Goal: Task Accomplishment & Management: Manage account settings

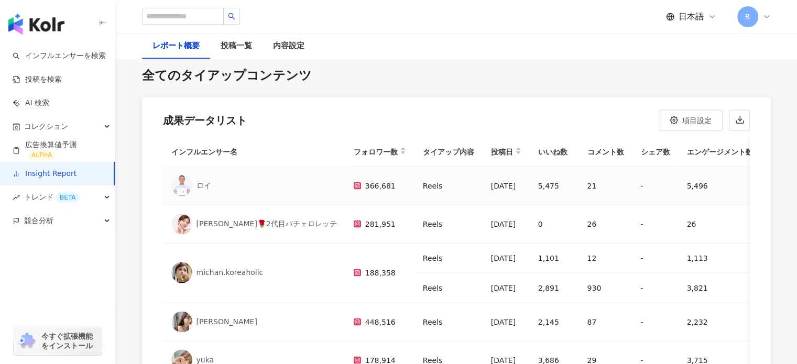
scroll to position [52, 0]
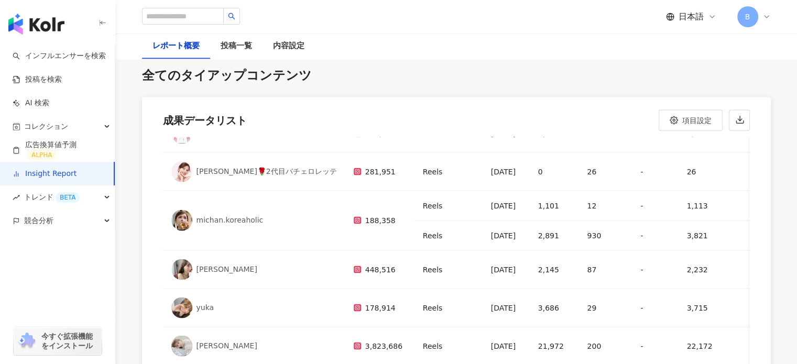
click at [769, 16] on icon at bounding box center [766, 17] width 8 height 8
click at [42, 23] on img "button" at bounding box center [36, 24] width 56 height 21
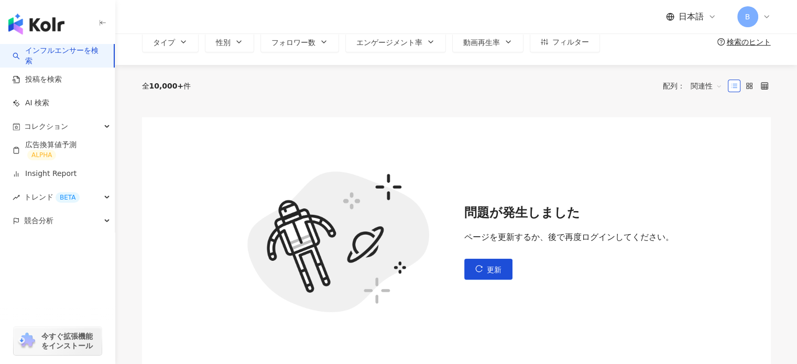
scroll to position [157, 0]
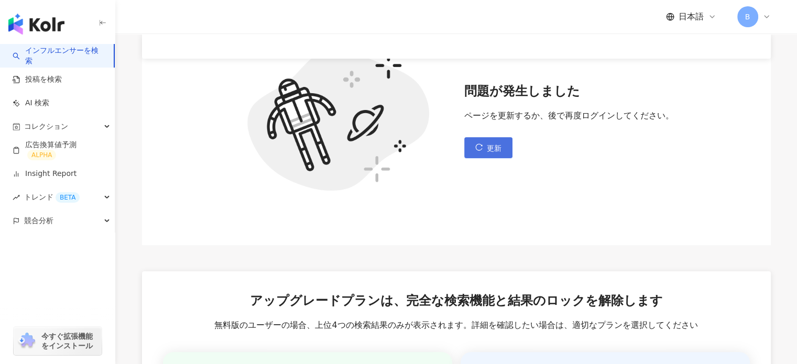
click at [486, 146] on button "更新" at bounding box center [488, 147] width 48 height 21
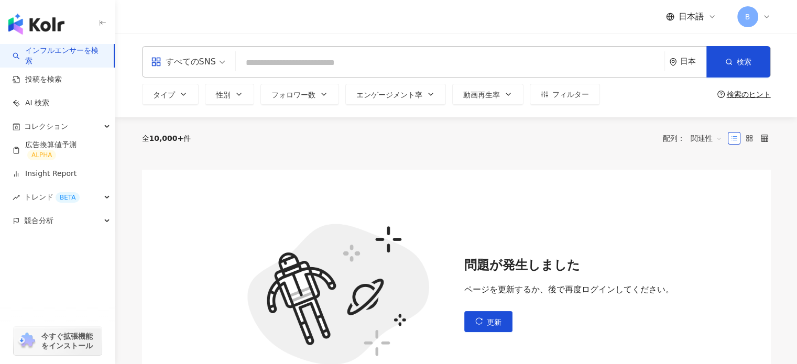
click at [762, 14] on icon at bounding box center [766, 17] width 8 height 8
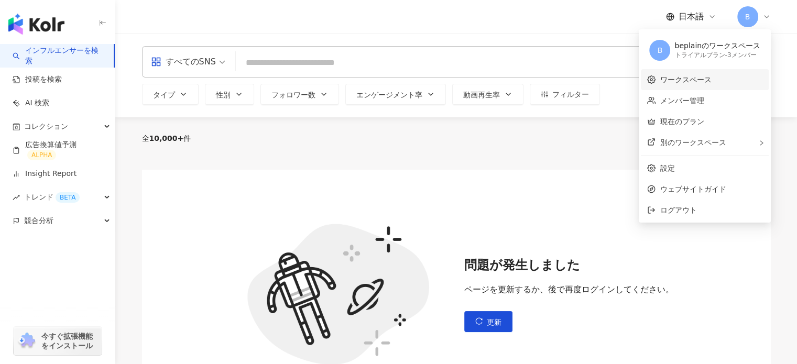
click at [698, 82] on link "ワークスペース" at bounding box center [685, 79] width 51 height 8
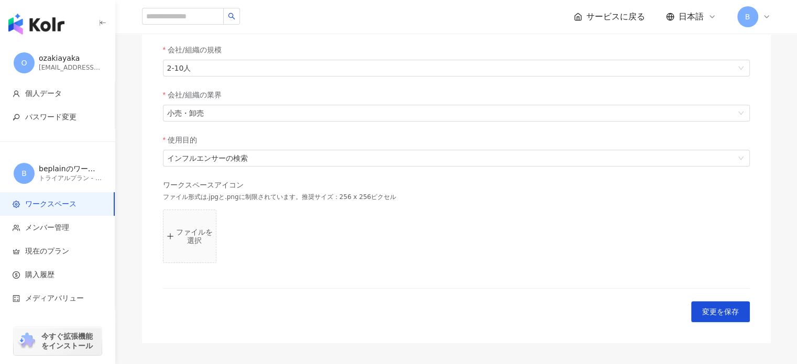
scroll to position [307, 0]
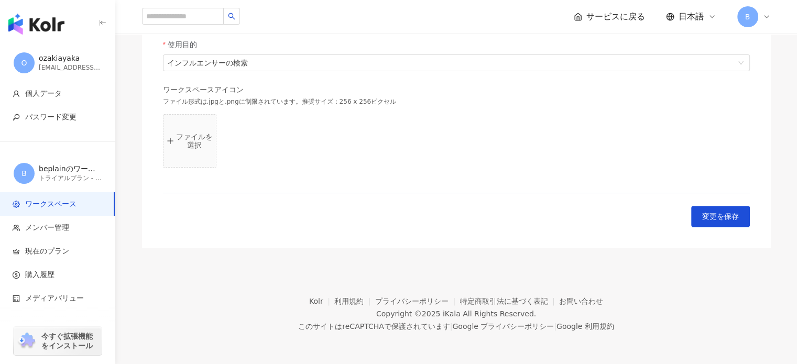
click at [756, 18] on span "B" at bounding box center [747, 16] width 21 height 21
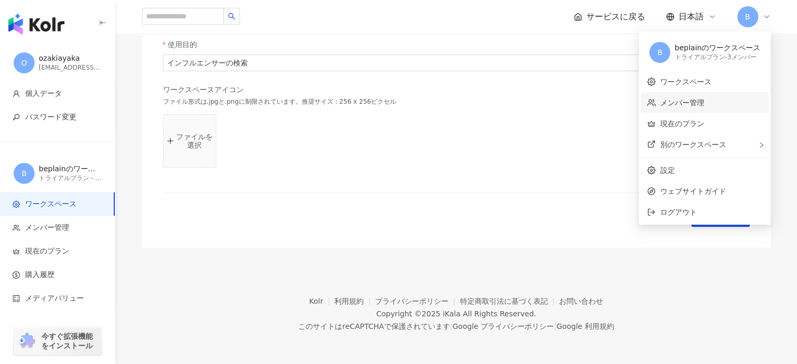
click at [696, 99] on link "メンバー管理" at bounding box center [682, 103] width 44 height 8
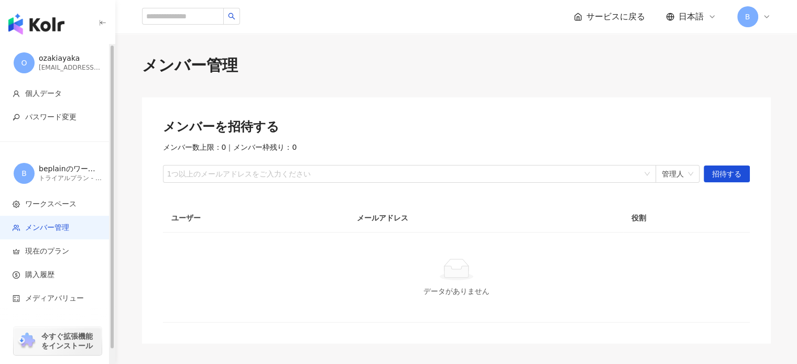
click at [52, 65] on div "[EMAIL_ADDRESS][DOMAIN_NAME]" at bounding box center [70, 67] width 63 height 9
click at [23, 54] on span "O" at bounding box center [24, 62] width 21 height 21
click at [26, 14] on img "button" at bounding box center [36, 24] width 56 height 21
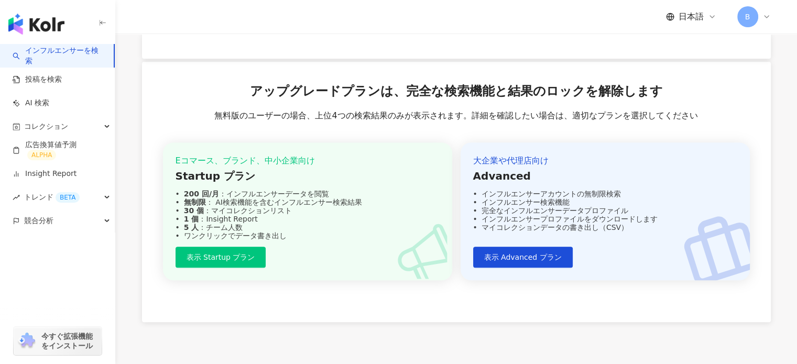
scroll to position [441, 0]
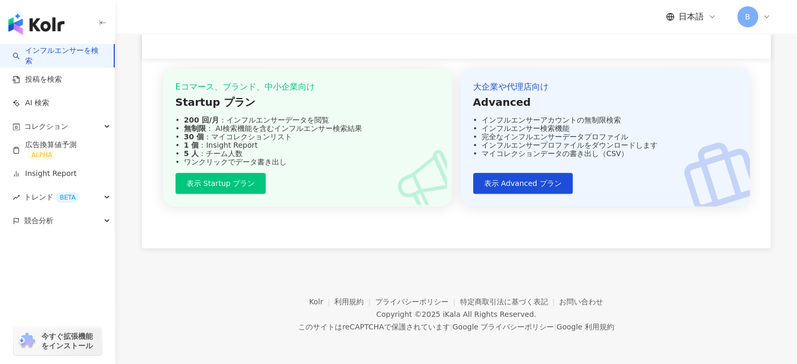
click at [101, 24] on icon "button" at bounding box center [101, 22] width 2 height 3
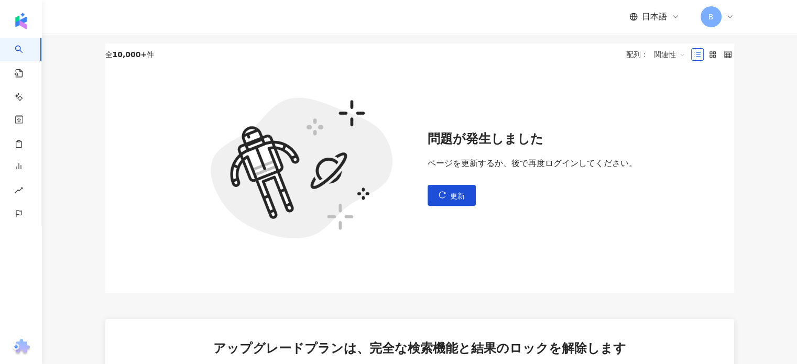
scroll to position [74, 0]
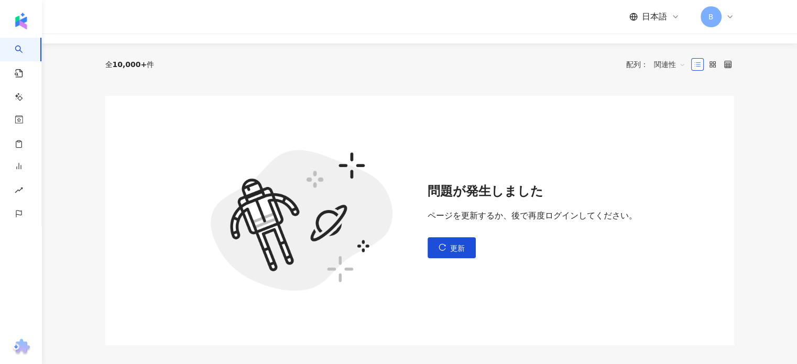
click at [734, 16] on div "日本語 B" at bounding box center [419, 17] width 671 height 34
click at [726, 16] on icon at bounding box center [730, 17] width 8 height 8
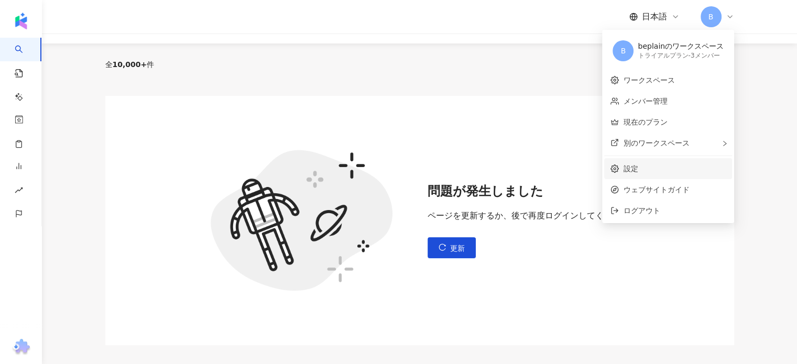
click at [638, 165] on link "設定" at bounding box center [630, 169] width 15 height 8
